Goal: Transaction & Acquisition: Purchase product/service

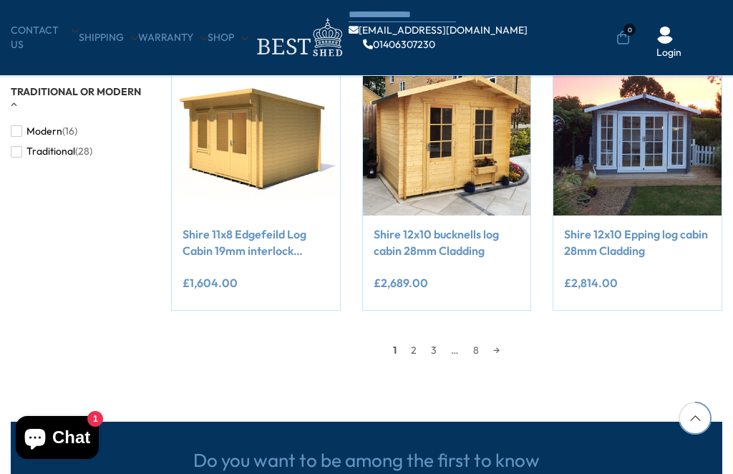
scroll to position [1119, 0]
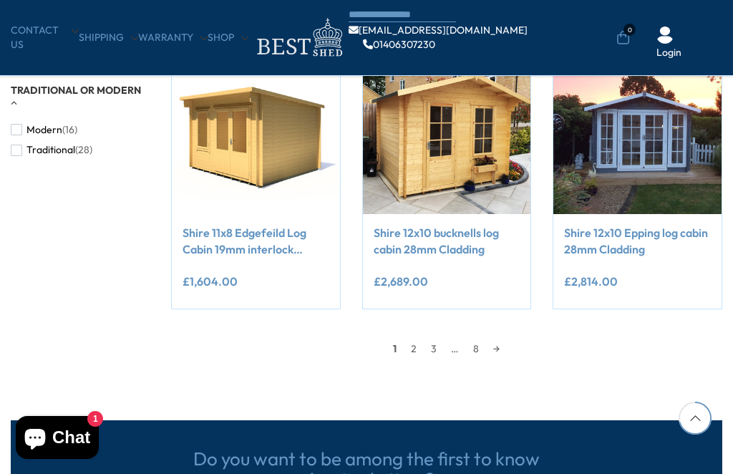
click at [497, 344] on link "→" at bounding box center [496, 348] width 21 height 21
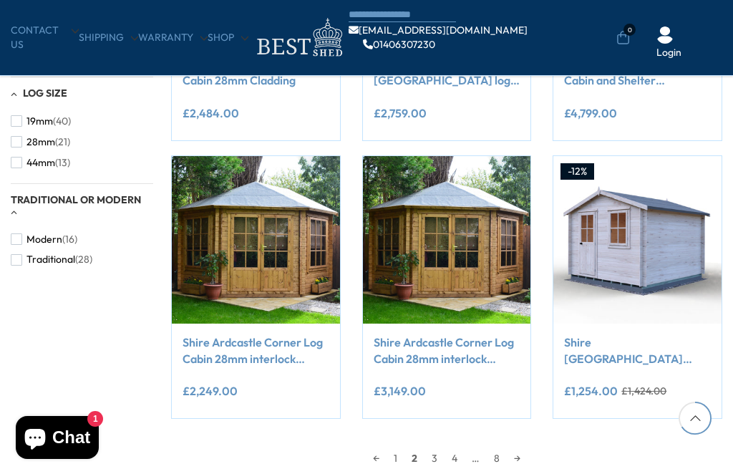
scroll to position [1100, 0]
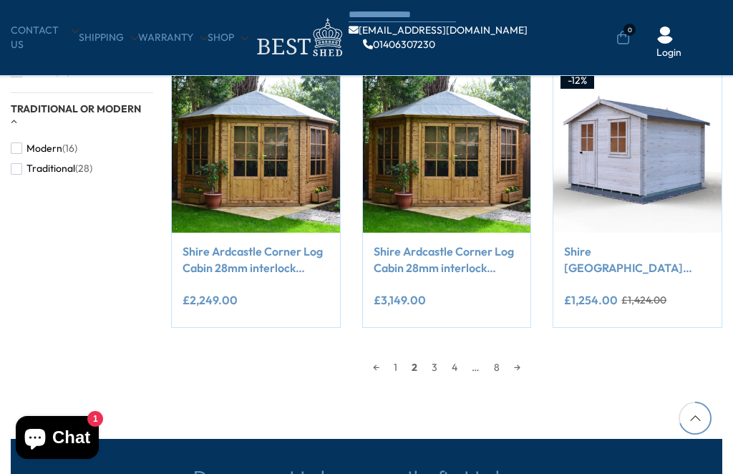
click at [438, 371] on link "3" at bounding box center [434, 366] width 20 height 21
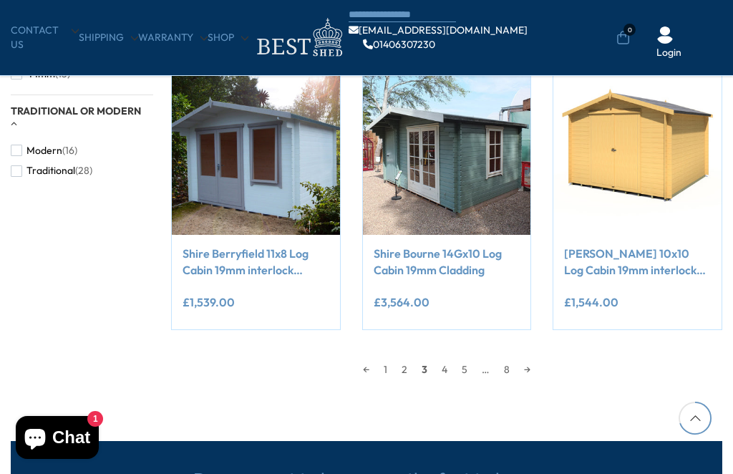
scroll to position [1096, 0]
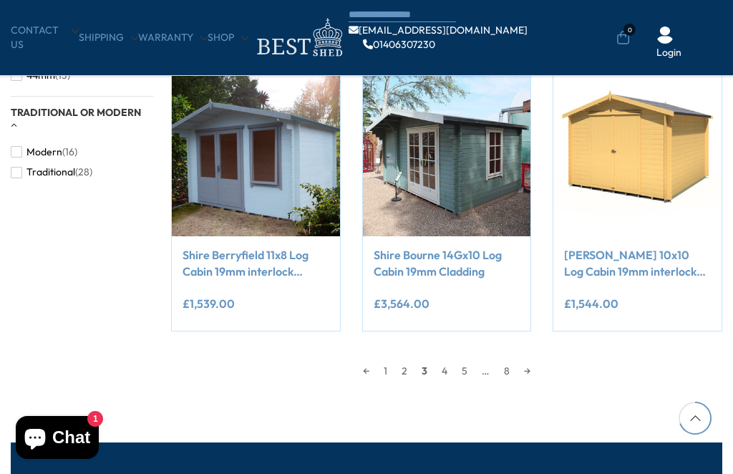
click at [448, 378] on link "4" at bounding box center [444, 370] width 20 height 21
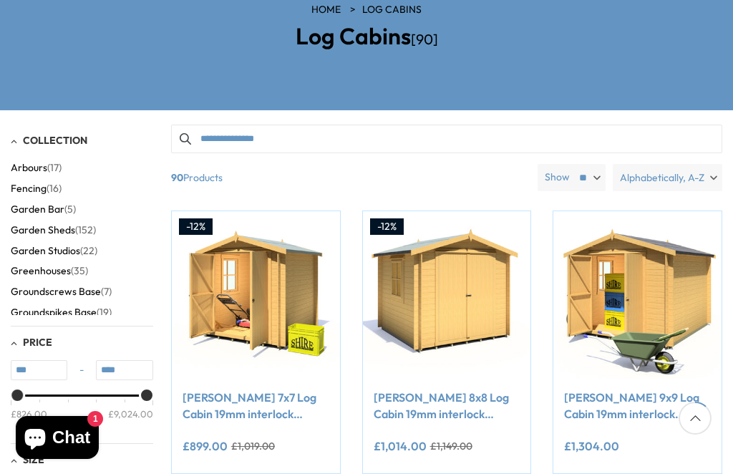
scroll to position [196, 0]
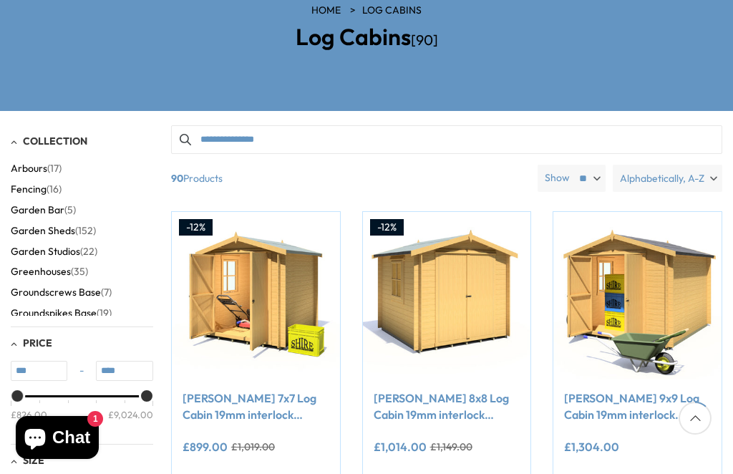
click at [445, 233] on img at bounding box center [447, 296] width 168 height 168
